Goal: Task Accomplishment & Management: Manage account settings

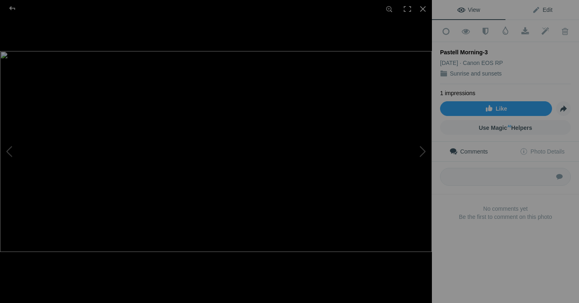
click at [535, 9] on span "Edit" at bounding box center [542, 10] width 20 height 7
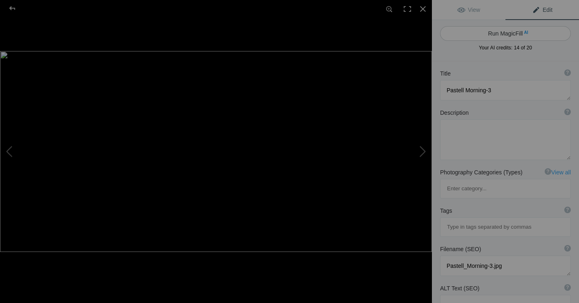
click at [516, 32] on button "Run MagicFill AI" at bounding box center [505, 33] width 131 height 15
type textarea "Serene Sunrise Over Fishing Boats at [PERSON_NAME]"
type textarea "This captivating image captures a tranquil sunrise over calm waters, featuring …"
type textarea "serene-sunrise-over-fishing-boats.jpg"
type textarea "Sunrise over two fishing boats on calm waters, reflecting pastel colors."
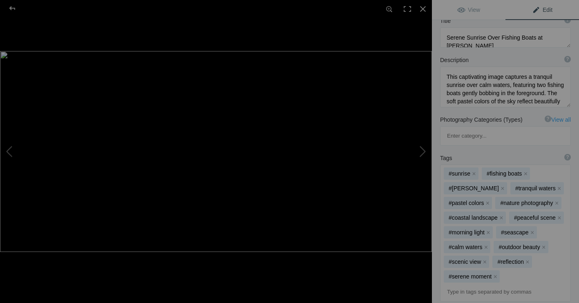
scroll to position [85, 0]
click at [13, 8] on div at bounding box center [12, 8] width 29 height 16
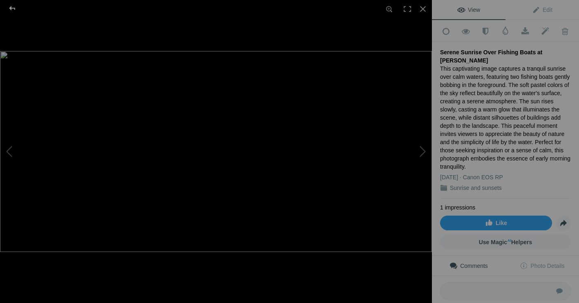
click at [12, 7] on div at bounding box center [12, 8] width 29 height 16
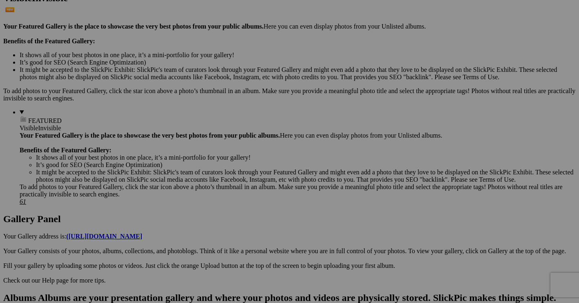
scroll to position [236, 0]
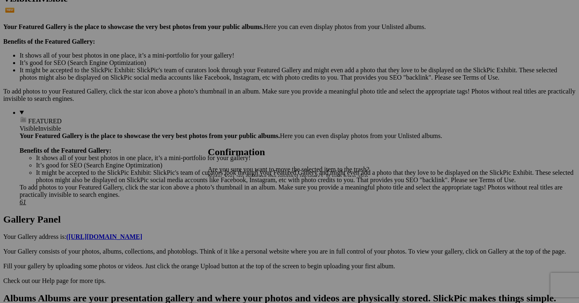
click at [235, 207] on span "Yes" at bounding box center [230, 205] width 9 height 7
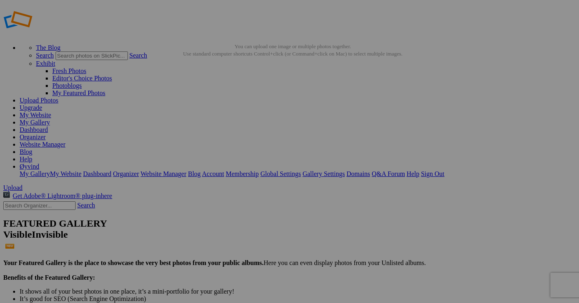
scroll to position [0, 0]
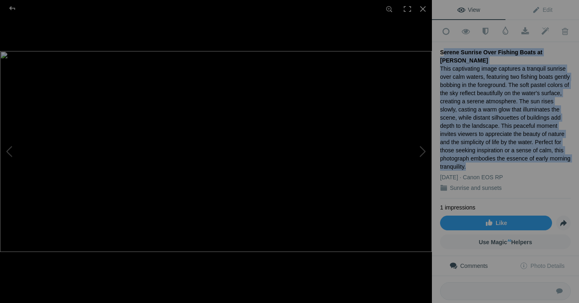
drag, startPoint x: 440, startPoint y: 50, endPoint x: 521, endPoint y: 147, distance: 125.8
click at [521, 147] on div "Serene Sunrise Over Fishing Boats at Dawn This captivating image captures a tra…" at bounding box center [505, 120] width 131 height 156
copy div "Serene Sunrise Over Fishing Boats at Dawn This captivating image captures a tra…"
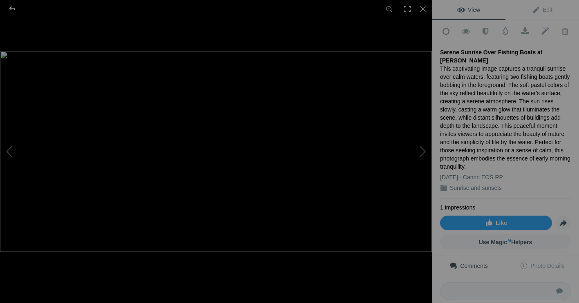
click at [11, 8] on div at bounding box center [12, 8] width 29 height 16
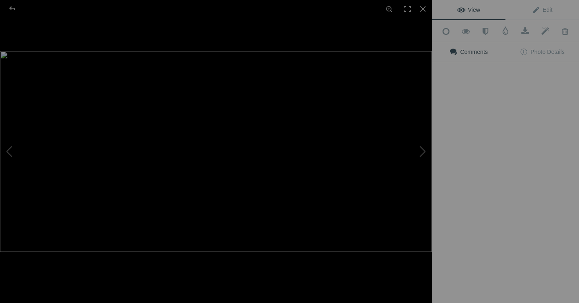
click at [223, 118] on img at bounding box center [216, 151] width 432 height 201
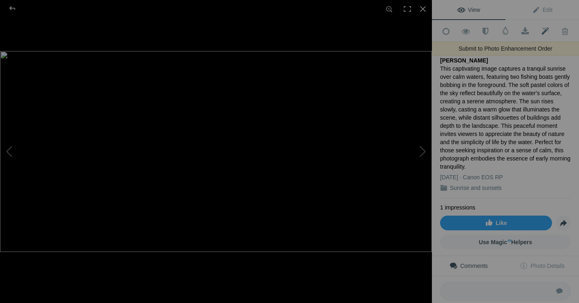
click at [544, 29] on span at bounding box center [545, 31] width 20 height 8
click at [13, 7] on div at bounding box center [12, 8] width 29 height 16
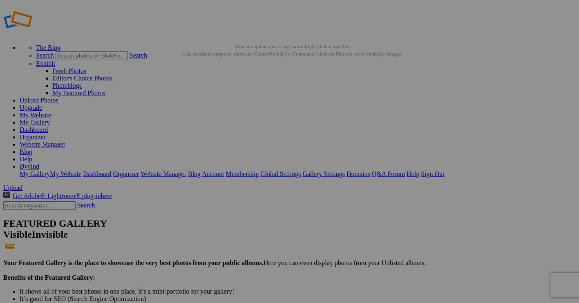
click at [50, 119] on link "My Gallery" at bounding box center [35, 122] width 30 height 7
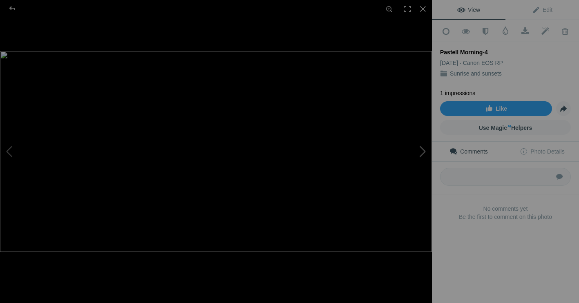
click at [419, 148] on button at bounding box center [400, 151] width 61 height 109
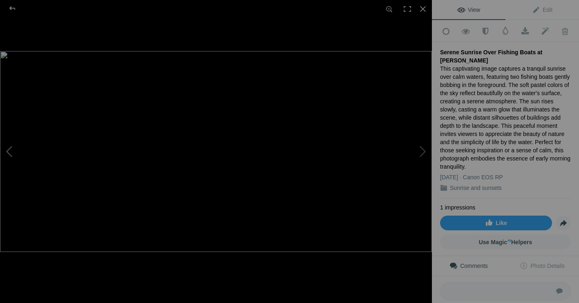
click at [11, 152] on button at bounding box center [30, 151] width 61 height 109
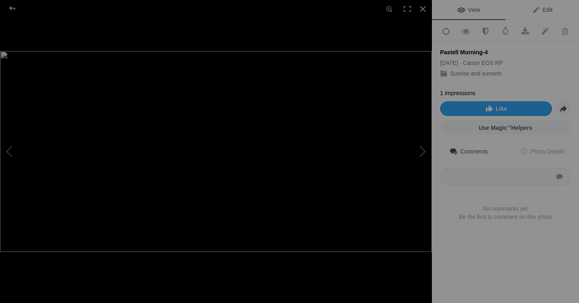
click at [535, 9] on span "Edit" at bounding box center [542, 10] width 20 height 7
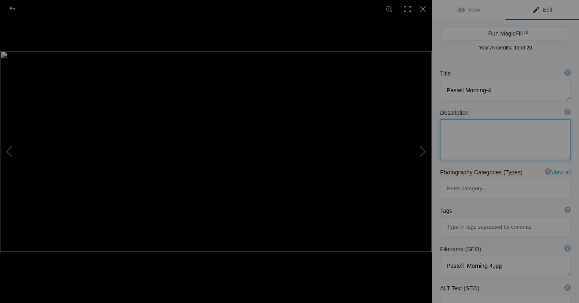
click at [444, 130] on textarea at bounding box center [505, 139] width 131 height 41
paste textarea "Serene Sunrise Over Fishing Boats at Dawn This captivating image captures a tra…"
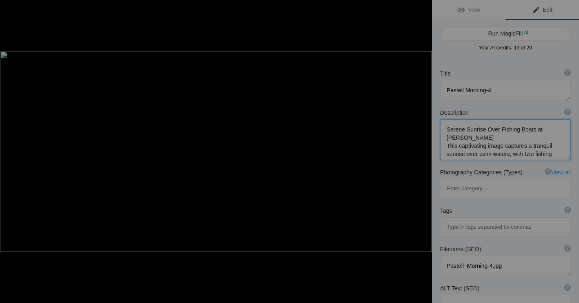
scroll to position [1, 0]
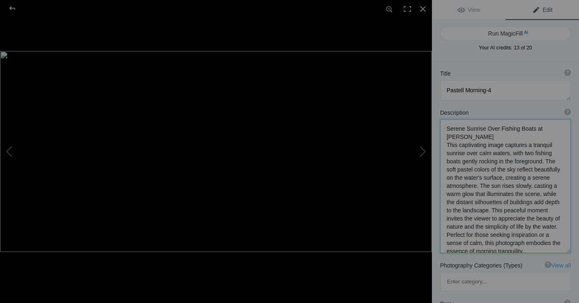
drag, startPoint x: 446, startPoint y: 129, endPoint x: 555, endPoint y: 127, distance: 109.5
click at [555, 127] on textarea at bounding box center [505, 186] width 131 height 134
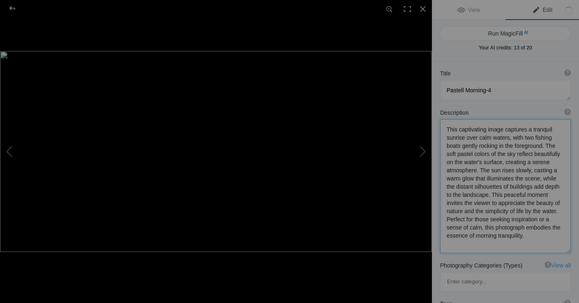
type textarea "This captivating image captures a tranquil sunrise over calm waters, with two f…"
drag, startPoint x: 497, startPoint y: 89, endPoint x: 440, endPoint y: 93, distance: 56.5
click at [440, 93] on textarea at bounding box center [505, 90] width 131 height 20
paste textarea "Serene Sunrise Over Fishing Boats at Dawn"
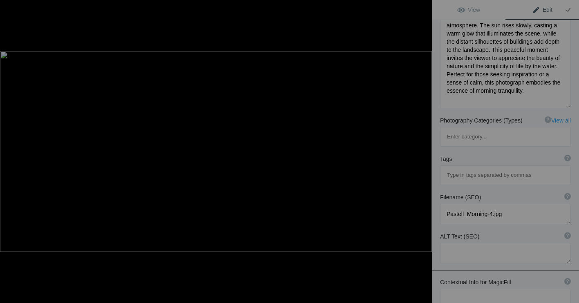
scroll to position [145, 0]
type textarea "Serene Sunrise Over Fishing Boats at [PERSON_NAME]"
click at [446, 243] on textarea at bounding box center [505, 253] width 131 height 20
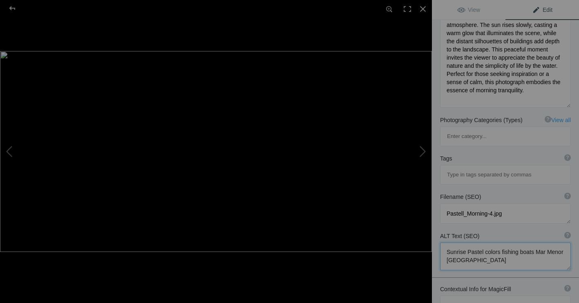
type textarea "Sunrise Pastel colors fishing boats Mar Menor Spain"
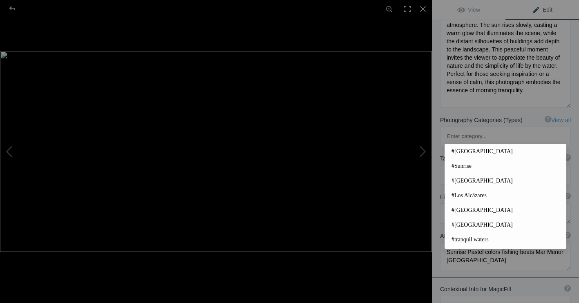
click at [461, 167] on input at bounding box center [505, 174] width 122 height 15
click at [460, 151] on span "#Spain" at bounding box center [505, 151] width 108 height 8
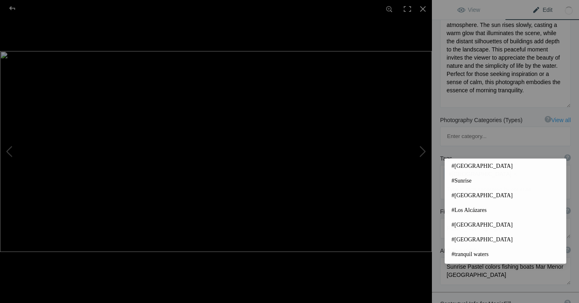
click at [462, 182] on input at bounding box center [505, 189] width 122 height 15
click at [461, 178] on span "#Sunrise" at bounding box center [505, 181] width 108 height 8
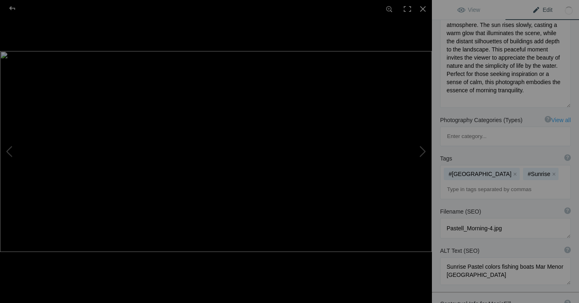
click at [460, 182] on input at bounding box center [505, 189] width 122 height 15
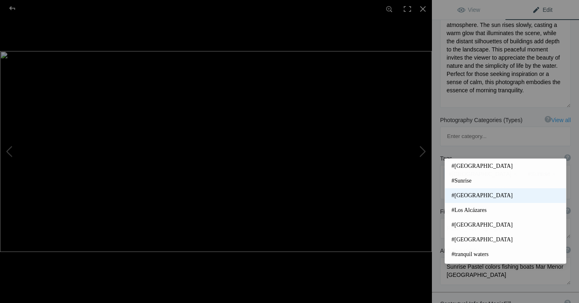
click at [461, 196] on span "#Mar Menor" at bounding box center [505, 196] width 108 height 8
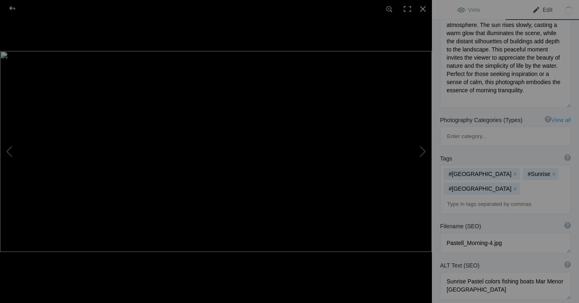
click at [457, 197] on input at bounding box center [505, 204] width 122 height 15
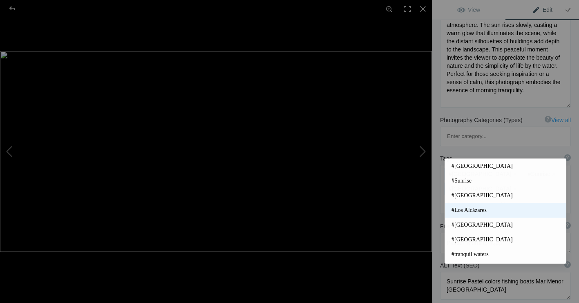
click at [458, 210] on span "#Los Alcázares" at bounding box center [505, 210] width 108 height 8
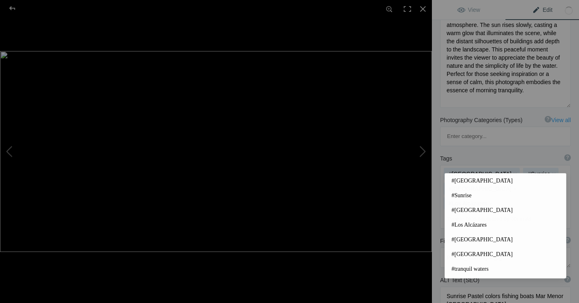
click at [458, 212] on input at bounding box center [505, 219] width 122 height 15
click at [463, 237] on span "#Murcia" at bounding box center [505, 240] width 108 height 8
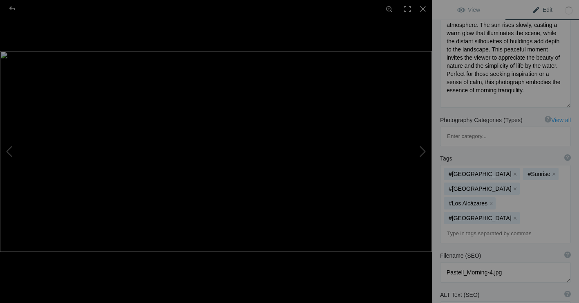
click at [464, 226] on input at bounding box center [505, 233] width 122 height 15
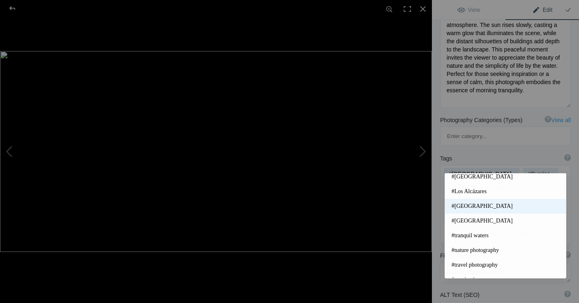
scroll to position [34, 0]
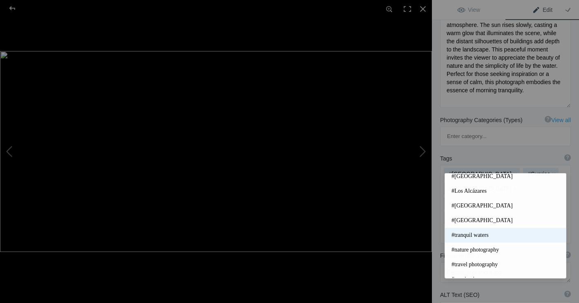
click at [478, 236] on span "#tranquil waters" at bounding box center [505, 235] width 108 height 8
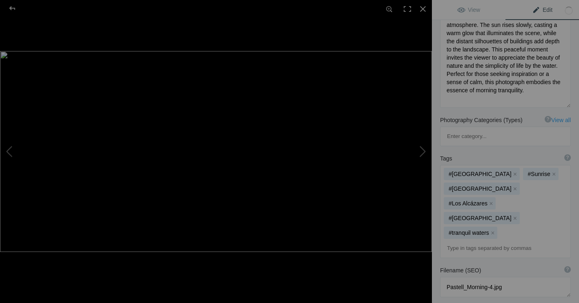
click at [465, 241] on input at bounding box center [505, 248] width 122 height 15
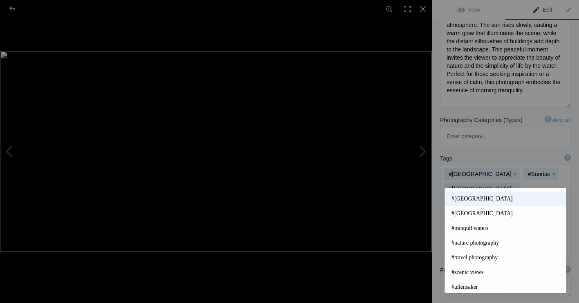
scroll to position [56, 0]
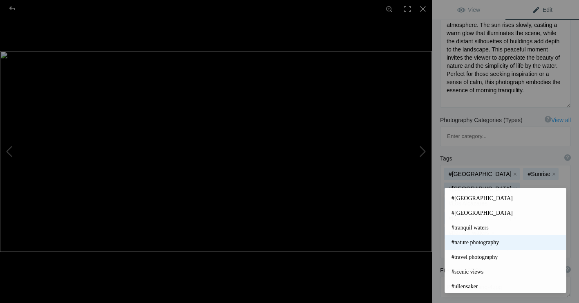
click at [477, 243] on span "#nature photography" at bounding box center [505, 242] width 108 height 8
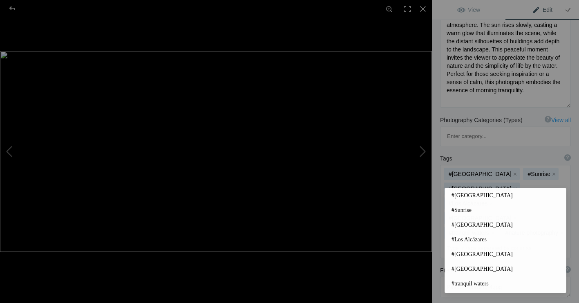
click at [465, 241] on input at bounding box center [505, 248] width 122 height 15
click at [471, 252] on span "#scenic views" at bounding box center [505, 254] width 108 height 8
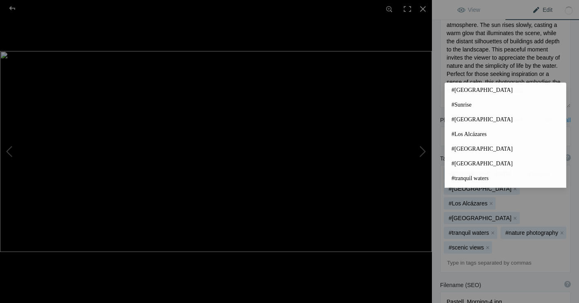
click at [464, 256] on input at bounding box center [505, 263] width 122 height 15
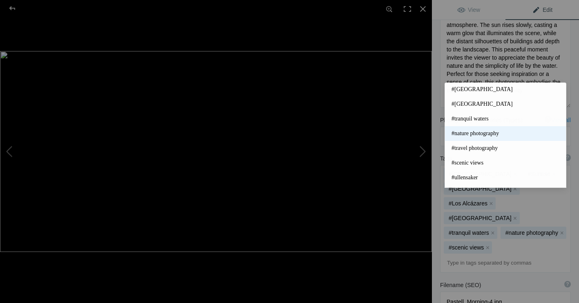
scroll to position [62, 0]
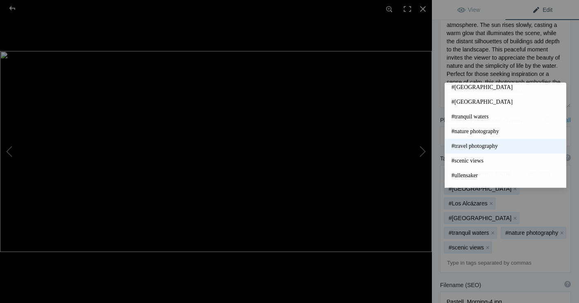
click at [466, 146] on span "#travel photography" at bounding box center [505, 146] width 108 height 8
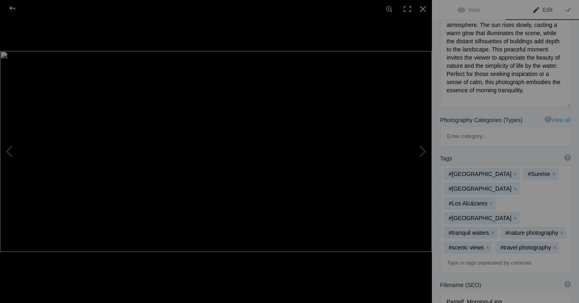
click at [465, 256] on input at bounding box center [505, 263] width 122 height 15
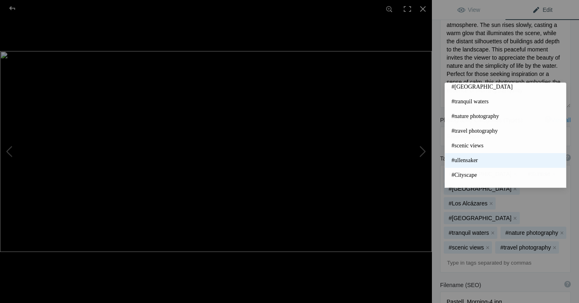
scroll to position [77, 0]
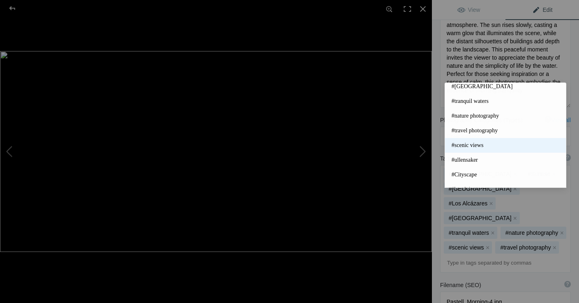
click at [466, 146] on span "#scenic views" at bounding box center [505, 145] width 108 height 8
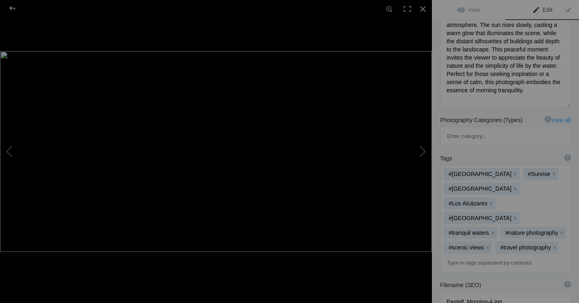
click at [466, 256] on input at bounding box center [505, 263] width 122 height 15
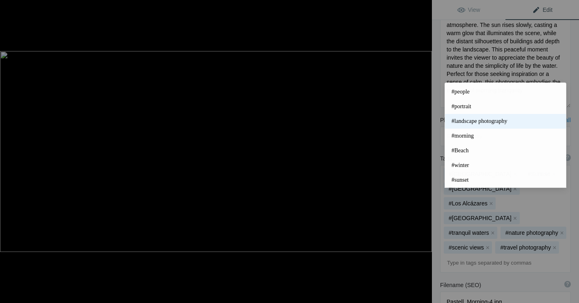
scroll to position [189, 0]
click at [391, 270] on div at bounding box center [216, 202] width 432 height 303
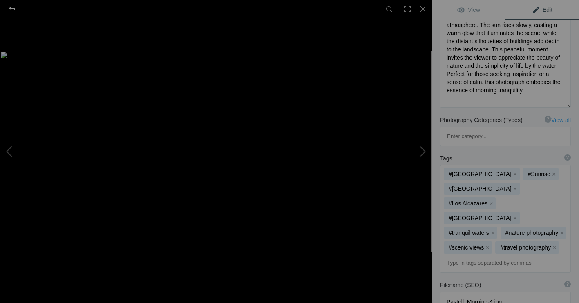
click at [13, 8] on div at bounding box center [12, 8] width 29 height 16
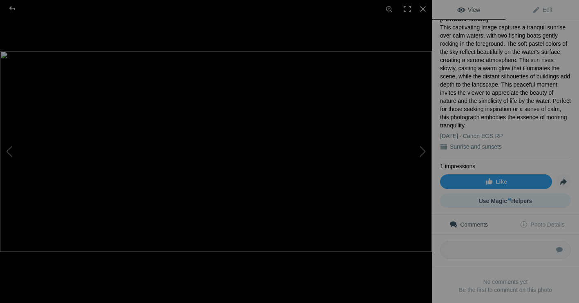
scroll to position [41, 0]
click at [12, 7] on div at bounding box center [12, 8] width 29 height 16
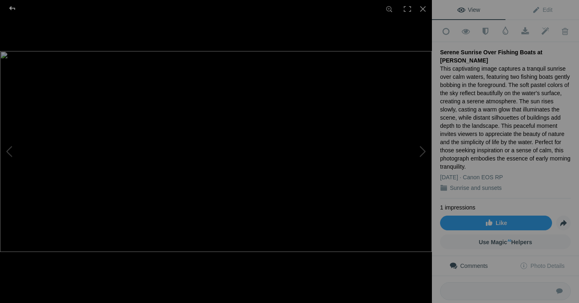
click at [11, 8] on div at bounding box center [12, 8] width 29 height 16
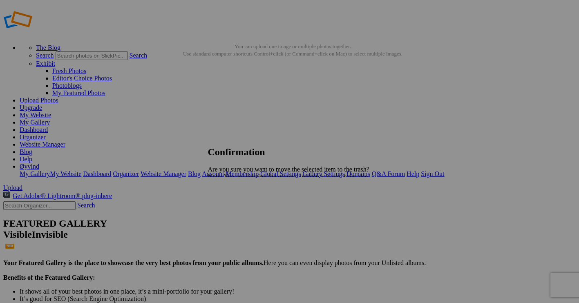
click at [235, 203] on link "Yes" at bounding box center [230, 205] width 9 height 7
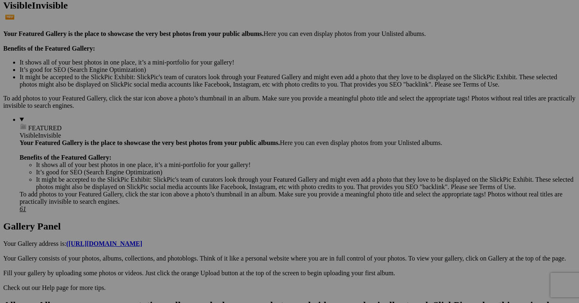
scroll to position [236, 0]
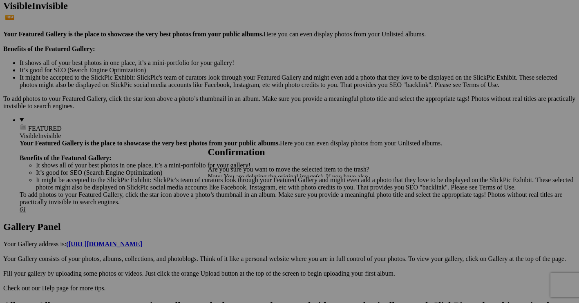
click at [235, 204] on span "Yes" at bounding box center [230, 205] width 9 height 7
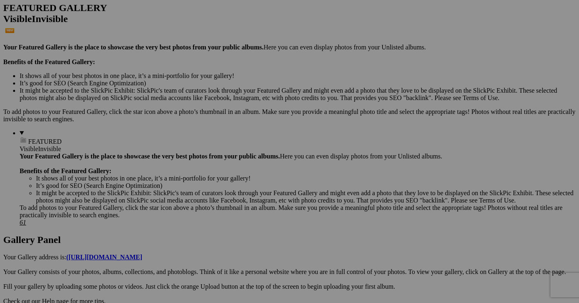
scroll to position [224, 0]
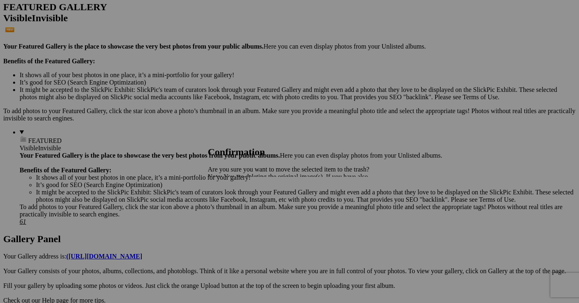
click at [235, 204] on span "Yes" at bounding box center [230, 205] width 9 height 7
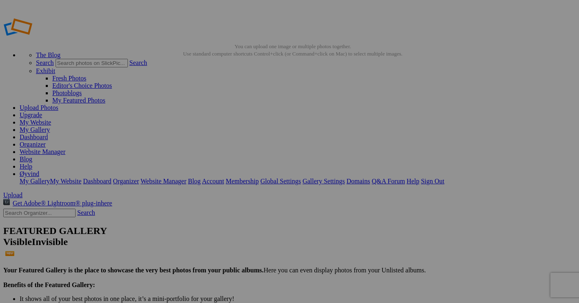
scroll to position [0, 0]
